Goal: Transaction & Acquisition: Purchase product/service

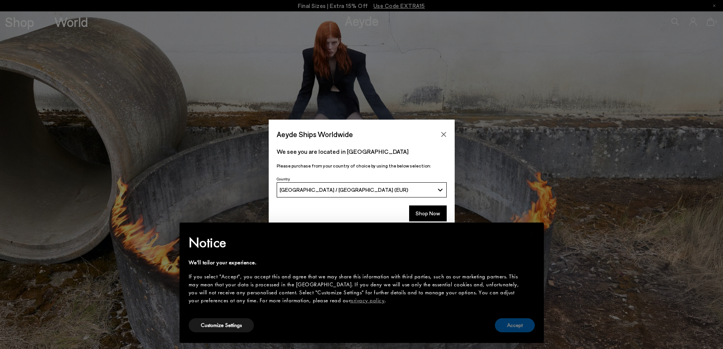
click at [516, 327] on button "Accept" at bounding box center [515, 325] width 40 height 14
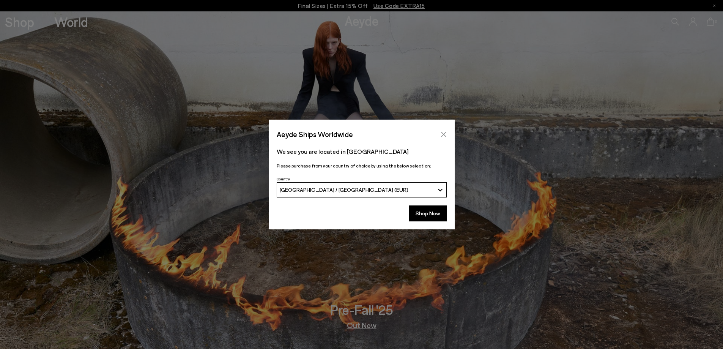
click at [441, 135] on icon "Close" at bounding box center [444, 134] width 6 height 6
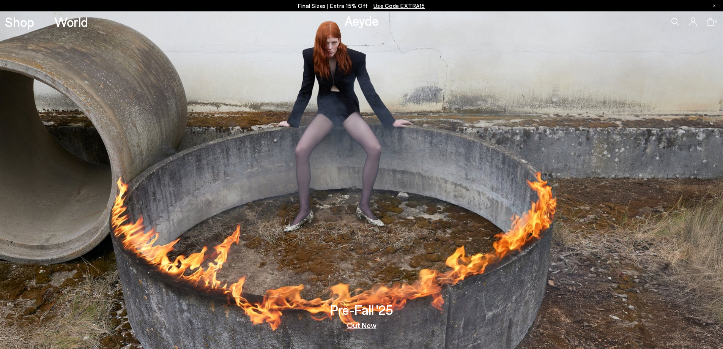
drag, startPoint x: 680, startPoint y: 15, endPoint x: 677, endPoint y: 20, distance: 5.5
click at [680, 16] on div "0" at bounding box center [602, 21] width 241 height 21
click at [677, 23] on icon at bounding box center [676, 22] width 8 height 8
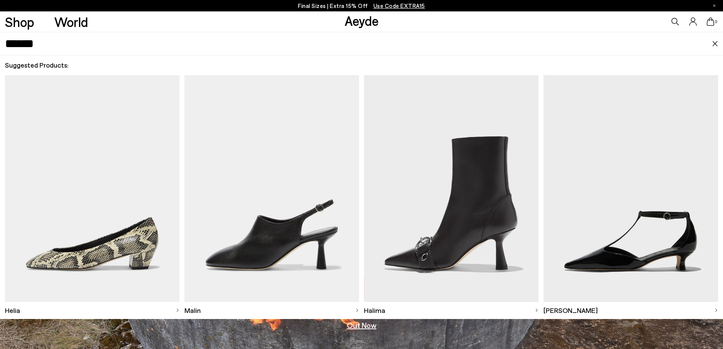
type input "******"
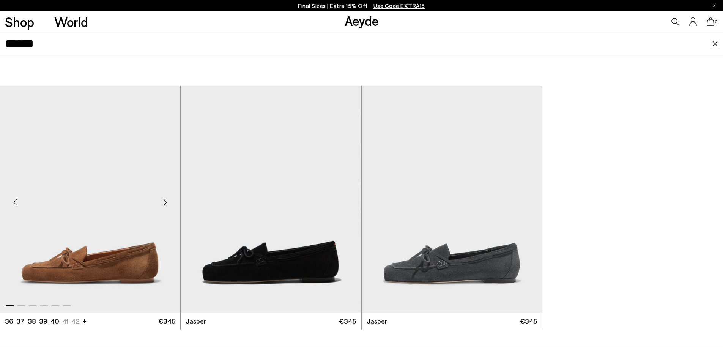
click at [158, 154] on img "1 / 6" at bounding box center [90, 199] width 180 height 227
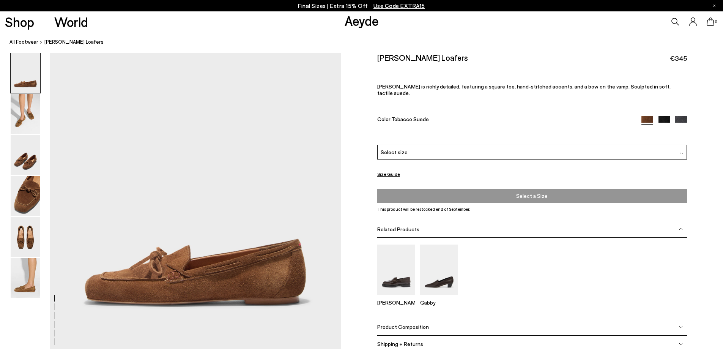
scroll to position [114, 0]
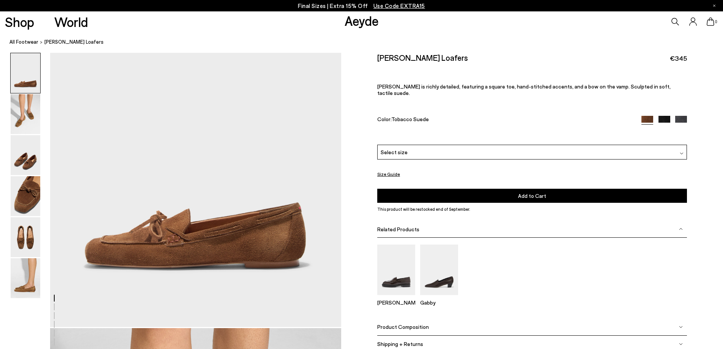
click at [522, 221] on div "Related Products" at bounding box center [532, 229] width 310 height 17
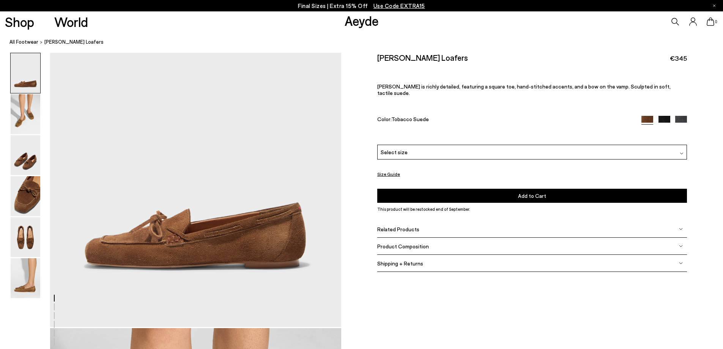
click at [522, 221] on div "Related Products" at bounding box center [532, 229] width 310 height 17
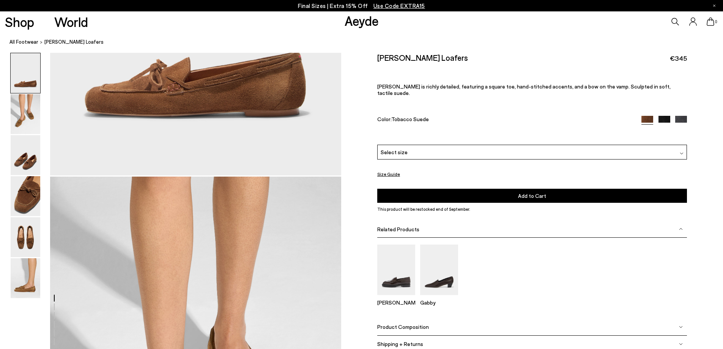
scroll to position [266, 0]
click at [500, 320] on div "Product Composition" at bounding box center [532, 327] width 310 height 17
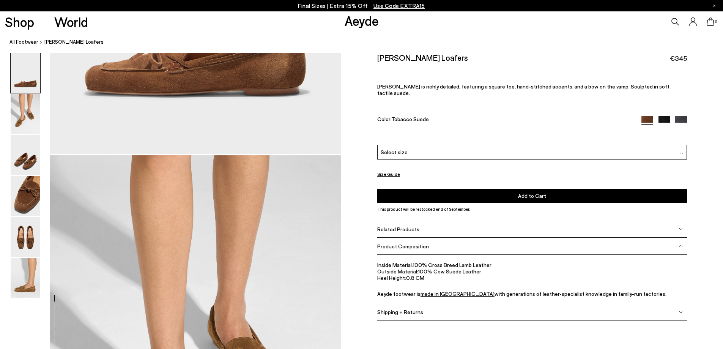
scroll to position [342, 0]
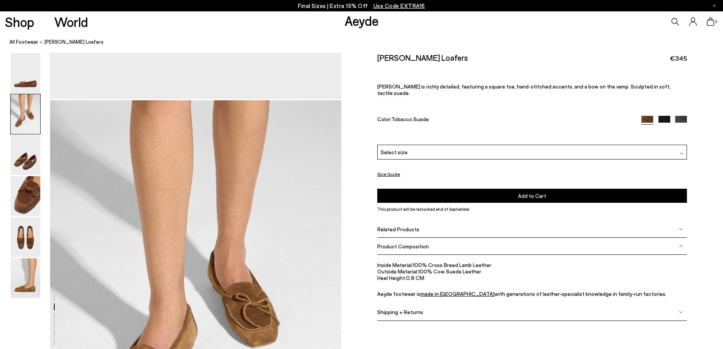
click at [499, 221] on div "Related Products" at bounding box center [532, 229] width 310 height 17
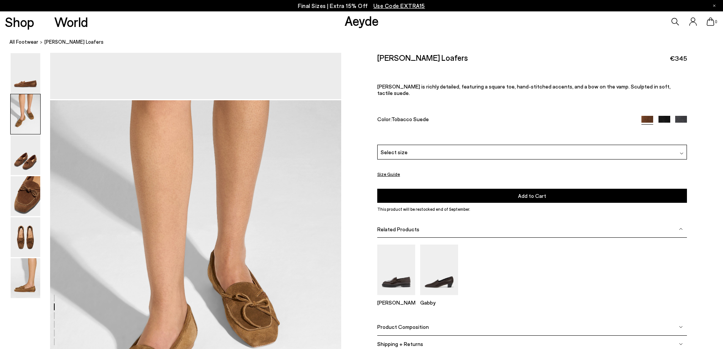
scroll to position [456, 0]
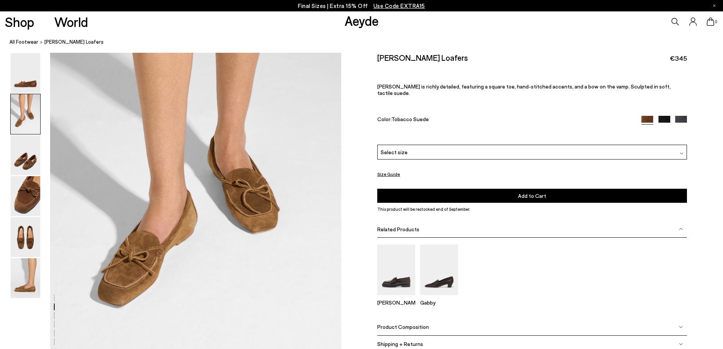
click at [458, 336] on div "Shipping + Returns" at bounding box center [532, 344] width 310 height 17
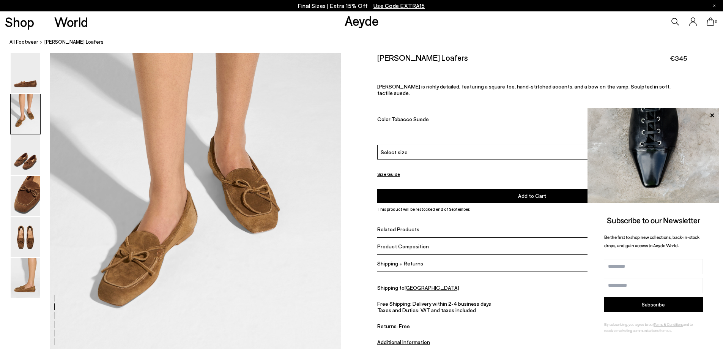
click at [423, 338] on u "Additional Information" at bounding box center [403, 341] width 53 height 6
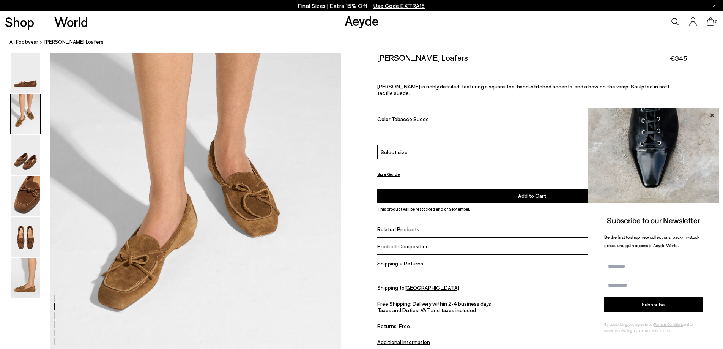
click at [710, 117] on icon at bounding box center [712, 115] width 10 height 10
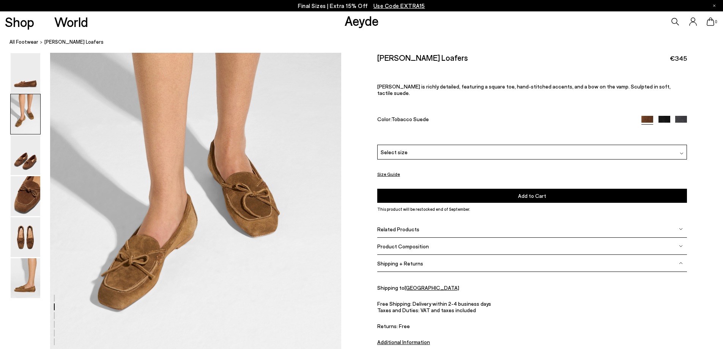
click at [421, 227] on div "Related Products" at bounding box center [532, 229] width 310 height 17
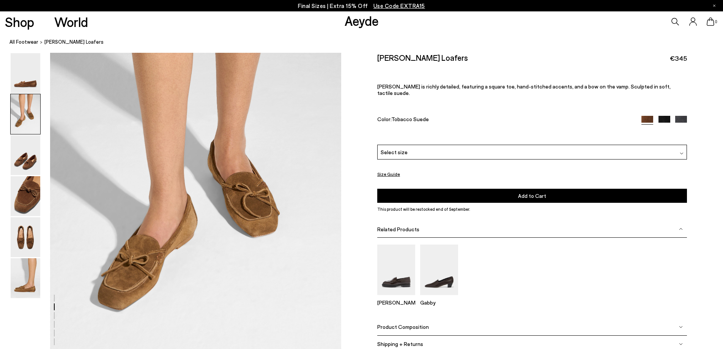
click at [421, 227] on div "Related Products" at bounding box center [532, 229] width 310 height 17
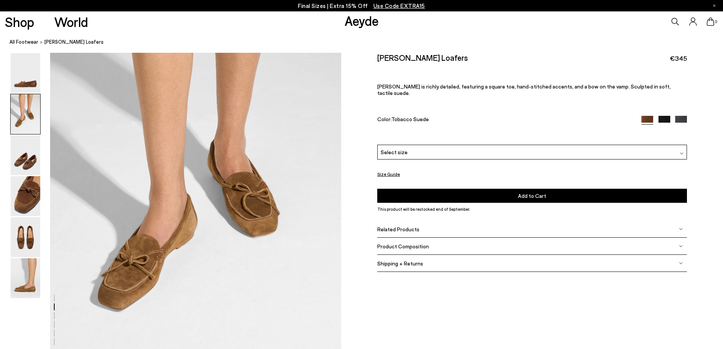
click at [425, 243] on div "Product Composition" at bounding box center [532, 246] width 310 height 17
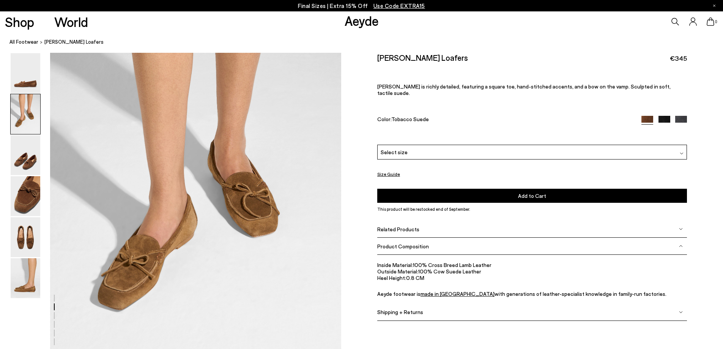
click at [425, 243] on div "Product Composition" at bounding box center [532, 246] width 310 height 17
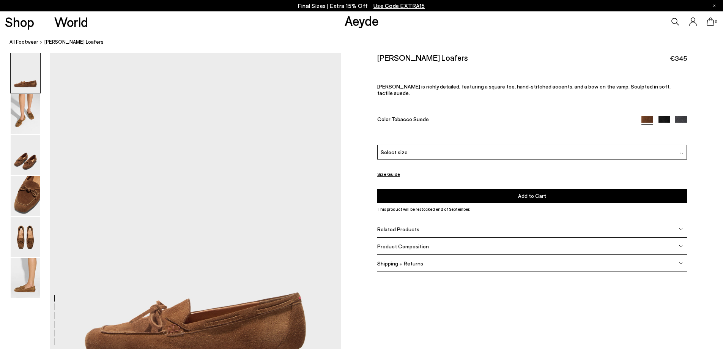
scroll to position [0, 0]
